Goal: Information Seeking & Learning: Learn about a topic

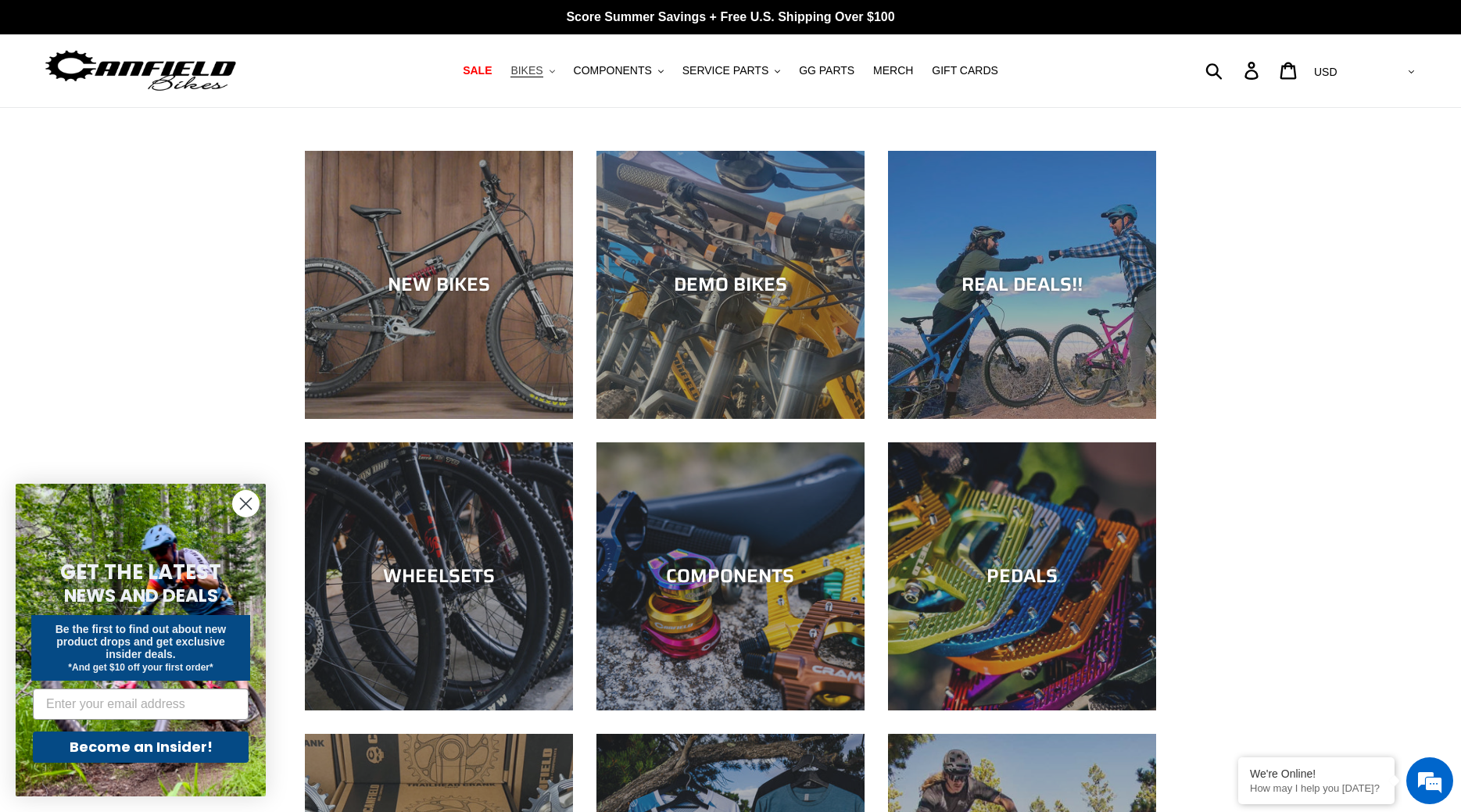
click at [543, 73] on span "BIKES" at bounding box center [525, 71] width 32 height 13
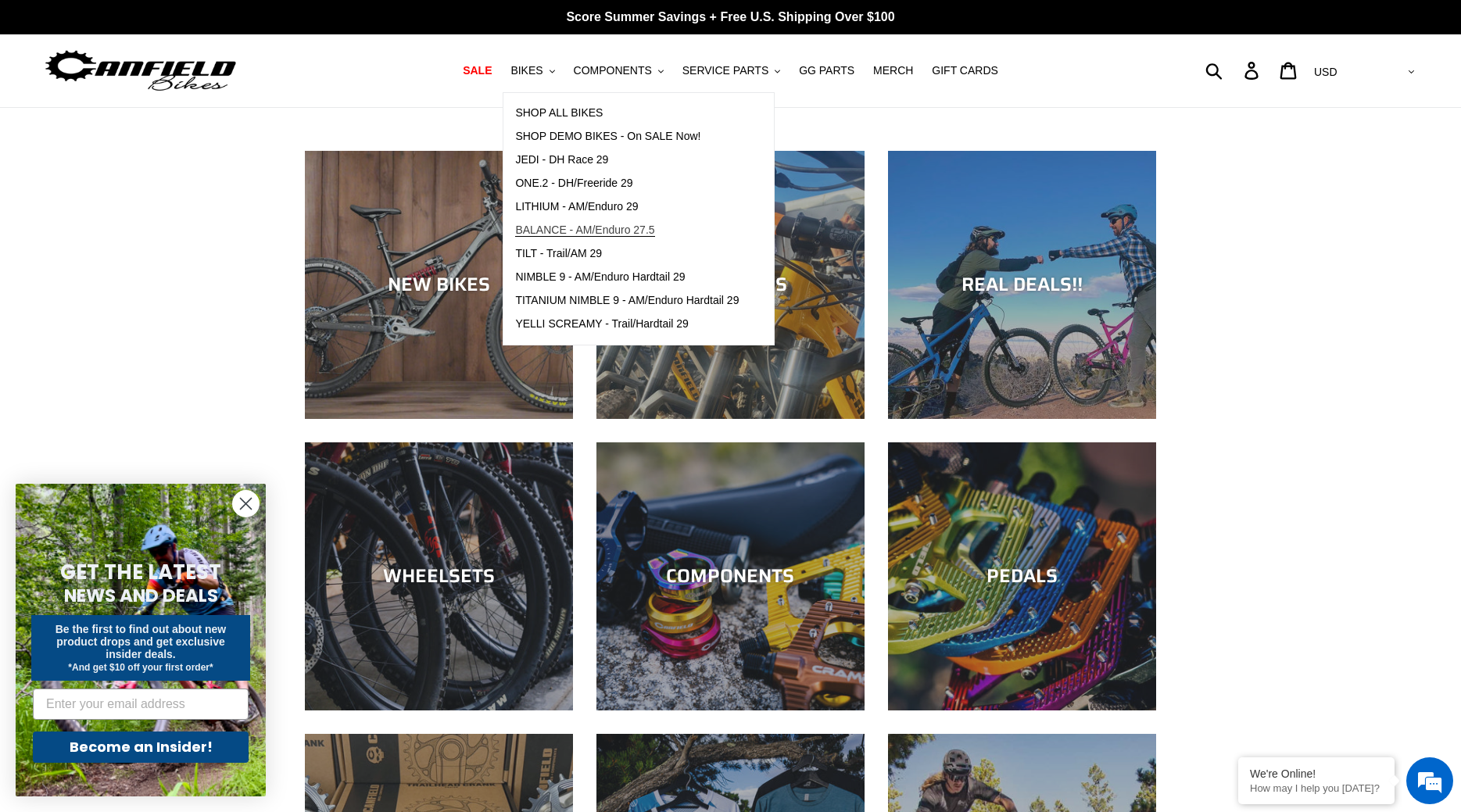
click at [574, 218] on link "BALANCE - AM/Enduro 27.5" at bounding box center [627, 230] width 247 height 23
click at [582, 203] on span "LITHIUM - AM/Enduro 29" at bounding box center [576, 207] width 122 height 13
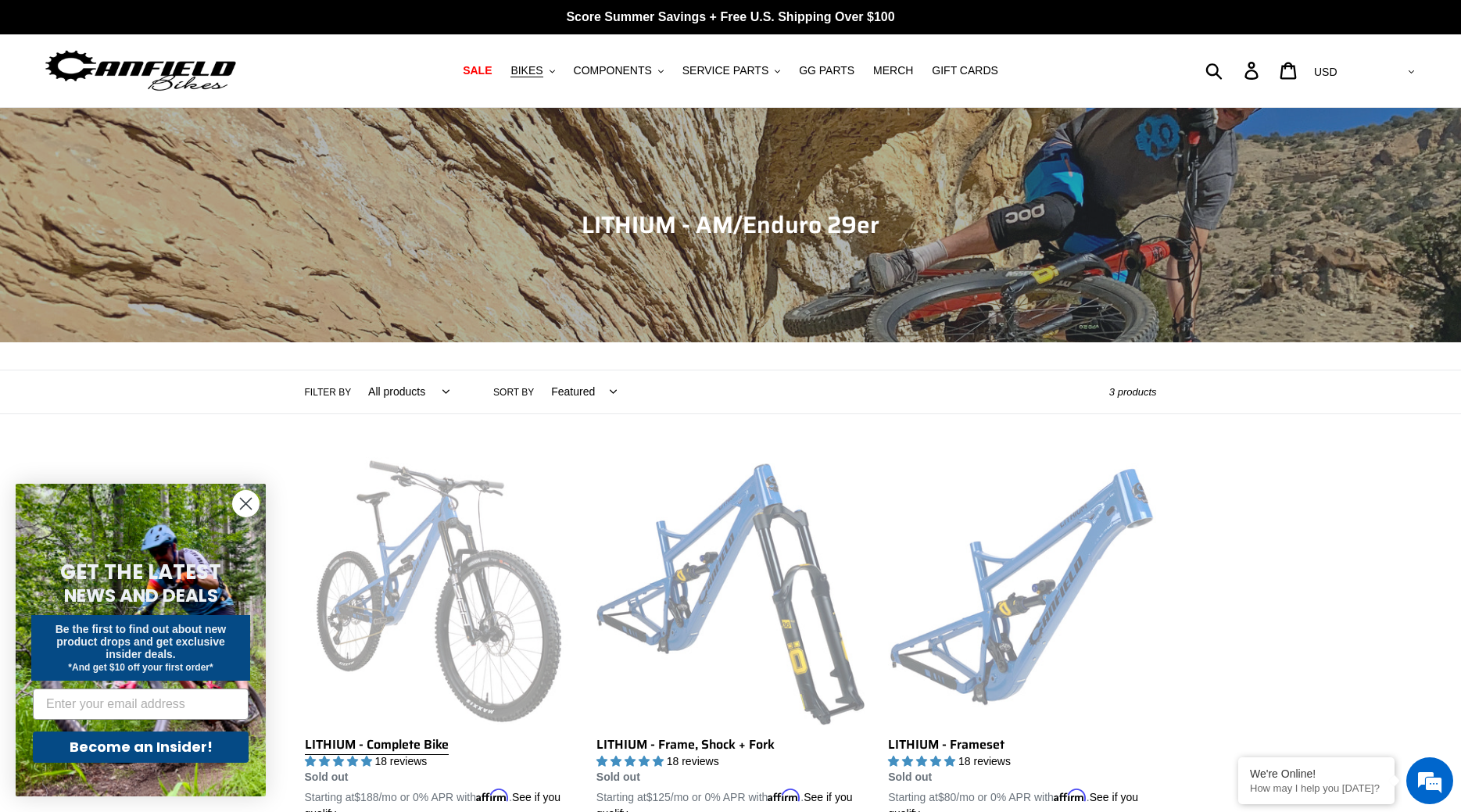
click at [476, 614] on link "LITHIUM - Complete Bike" at bounding box center [439, 640] width 269 height 366
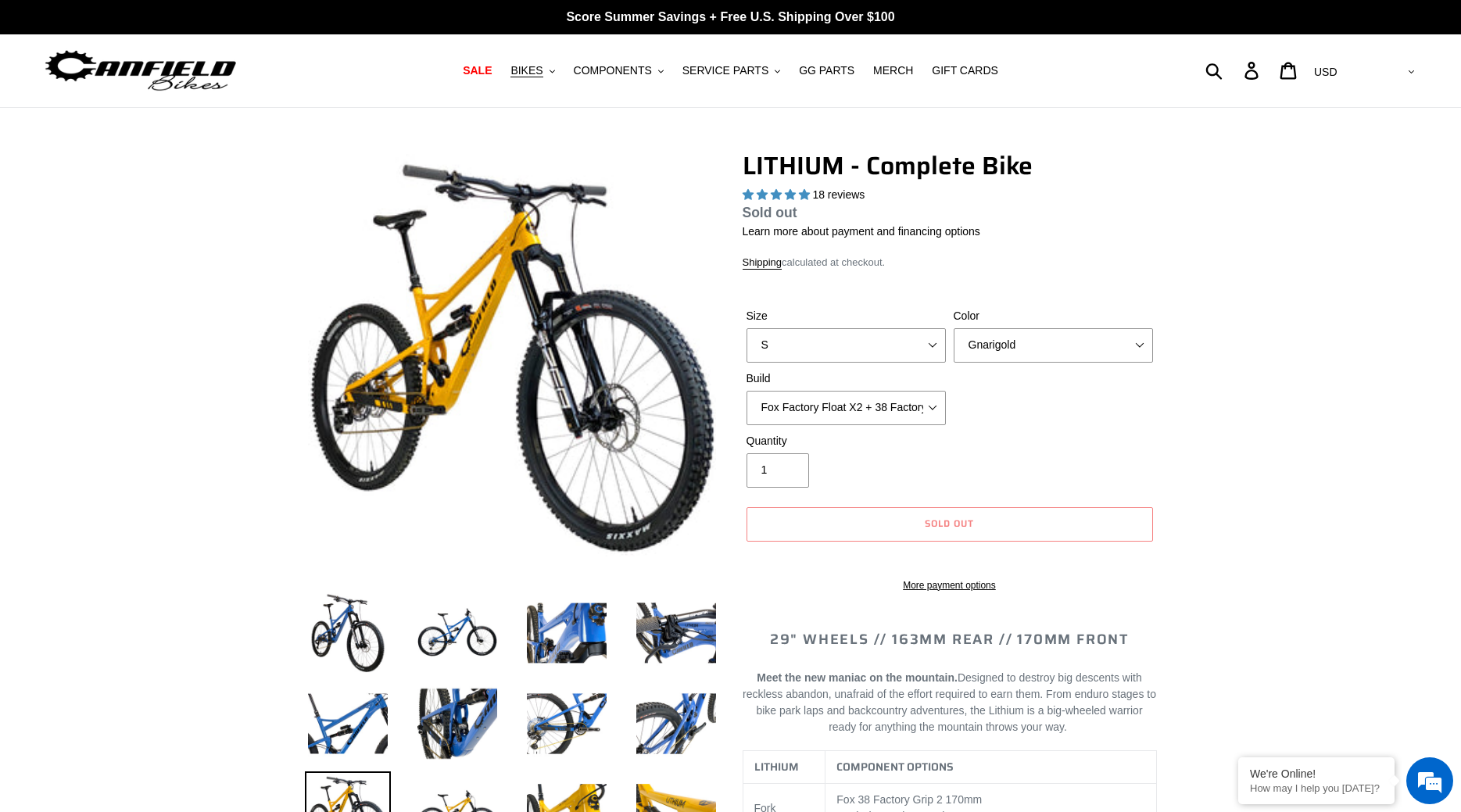
select select "highest-rating"
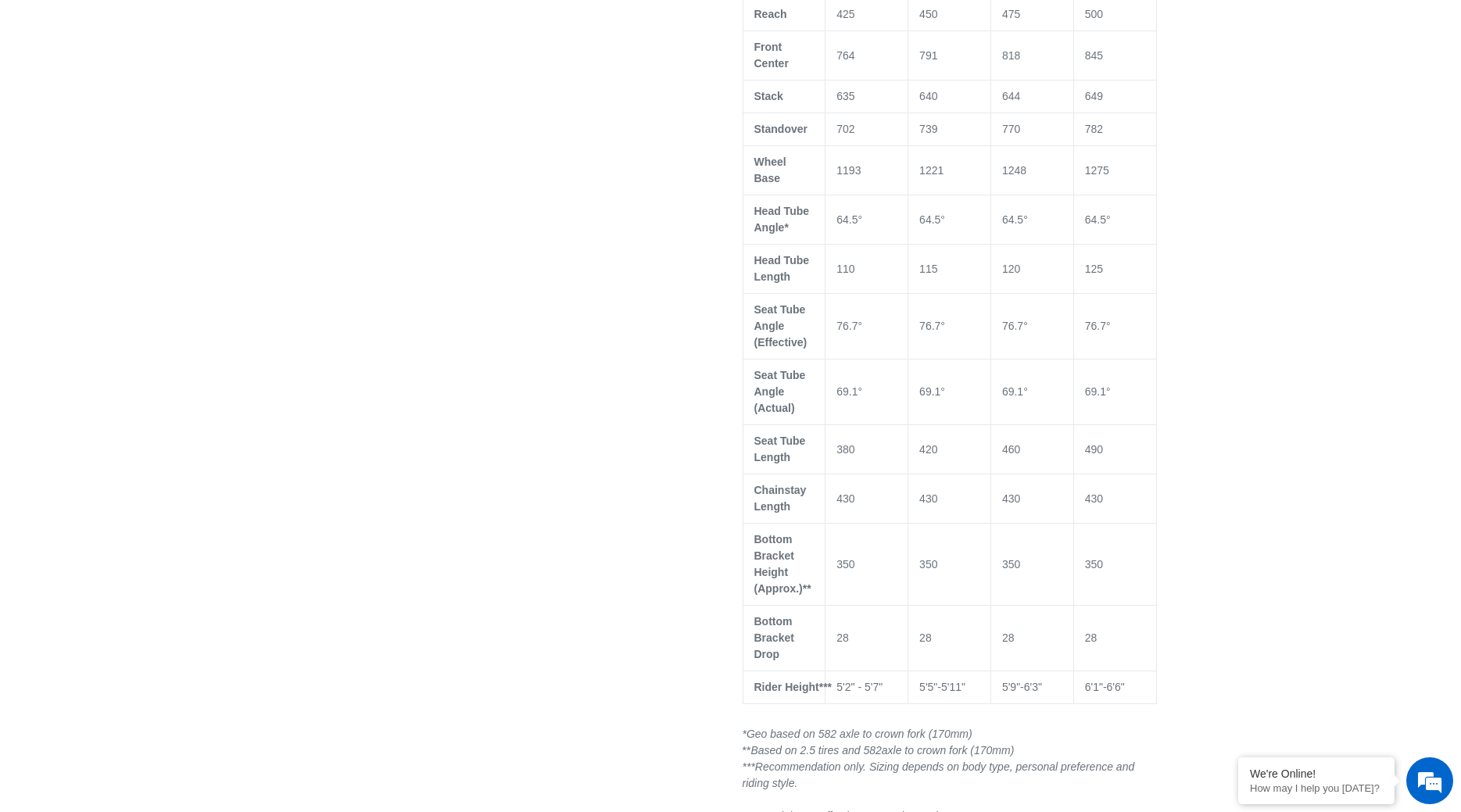
scroll to position [1434, 0]
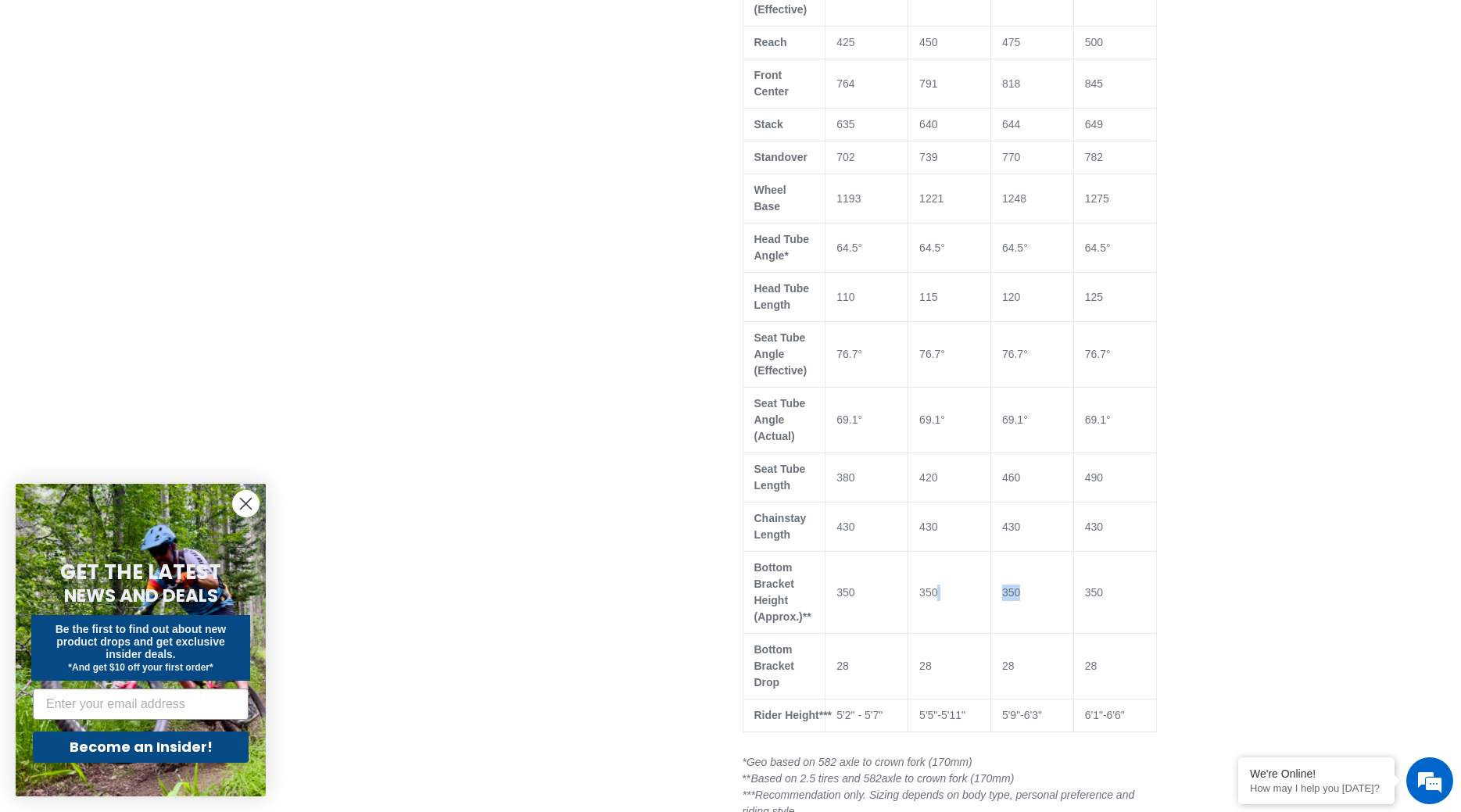
drag, startPoint x: 967, startPoint y: 583, endPoint x: 1069, endPoint y: 577, distance: 102.2
click at [1070, 580] on tr "Bottom Bracket Height (Approx.)** 350 350 350 350" at bounding box center [949, 592] width 414 height 82
click at [1039, 597] on td "350" at bounding box center [1032, 592] width 83 height 82
drag, startPoint x: 1041, startPoint y: 137, endPoint x: 971, endPoint y: 141, distance: 70.1
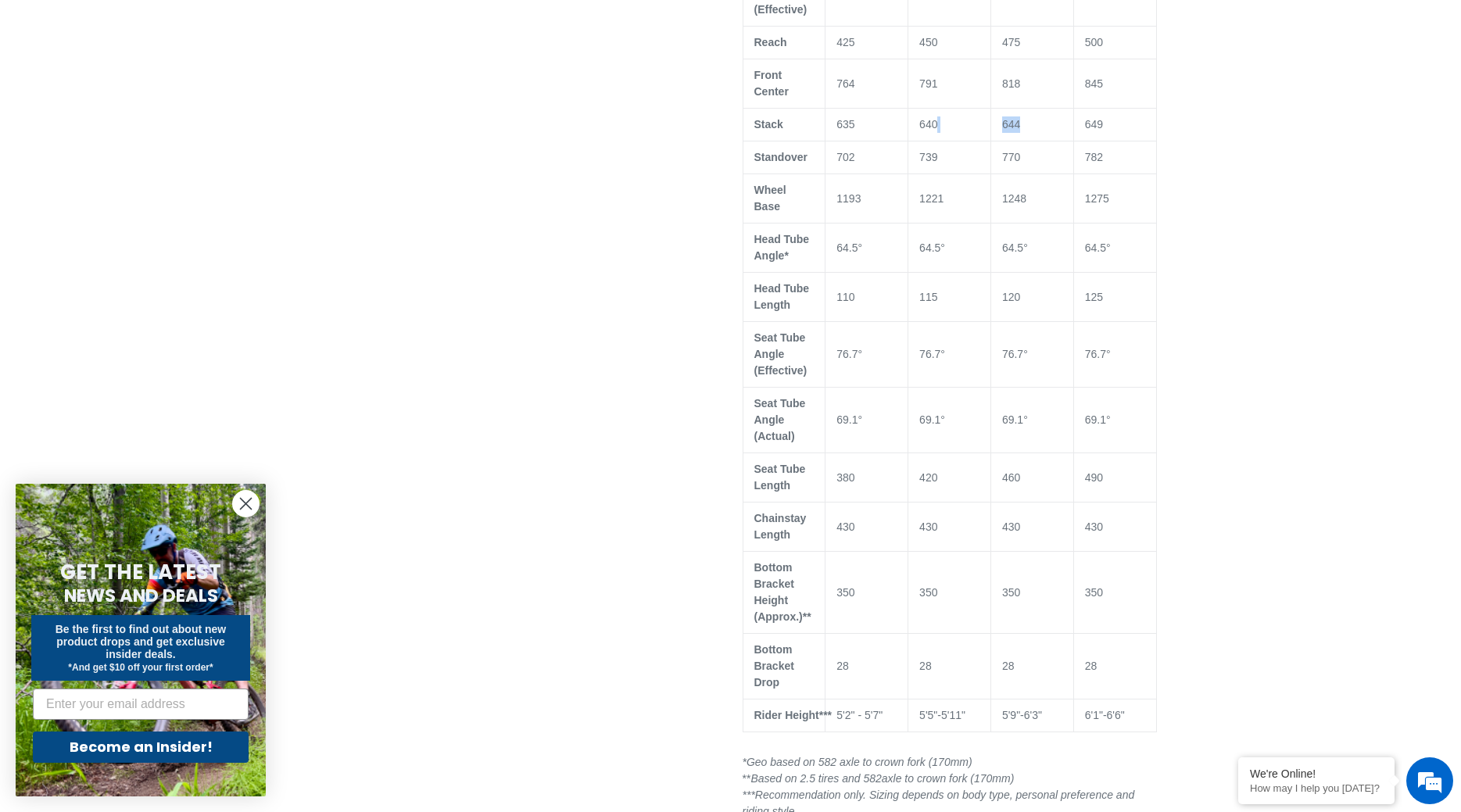
click at [973, 141] on tr "Stack 635 640 644 649" at bounding box center [949, 125] width 414 height 33
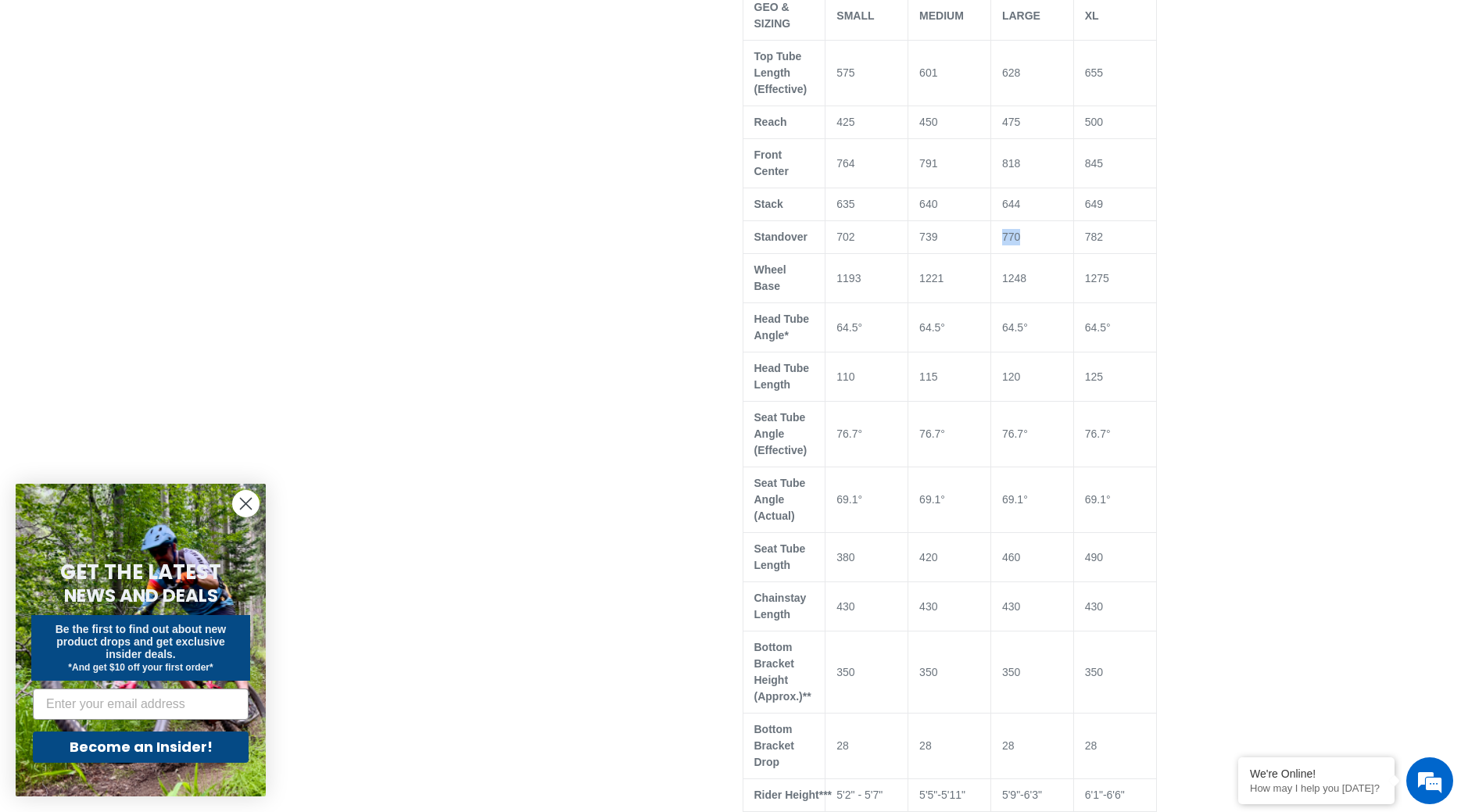
drag, startPoint x: 1032, startPoint y: 260, endPoint x: 991, endPoint y: 259, distance: 41.0
click at [991, 254] on td "770" at bounding box center [1032, 238] width 83 height 33
